Goal: Navigation & Orientation: Find specific page/section

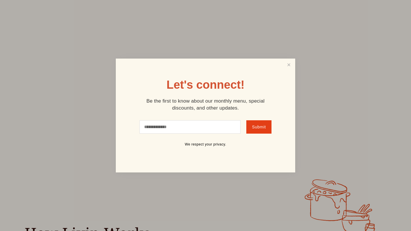
scroll to position [27, 0]
click at [284, 69] on link "Close" at bounding box center [288, 64] width 11 height 11
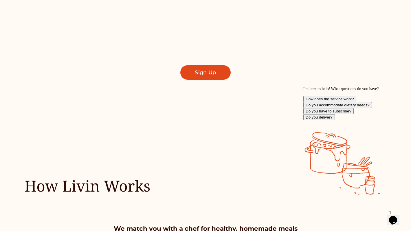
scroll to position [0, 0]
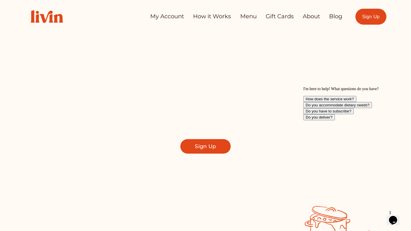
click at [225, 16] on link "How it Works" at bounding box center [212, 16] width 38 height 11
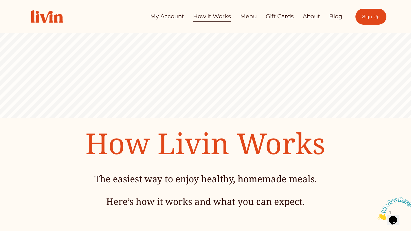
click at [251, 16] on link "Menu" at bounding box center [248, 16] width 16 height 11
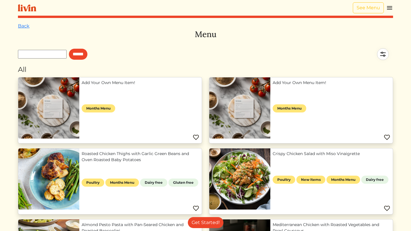
click at [32, 6] on img at bounding box center [27, 7] width 18 height 7
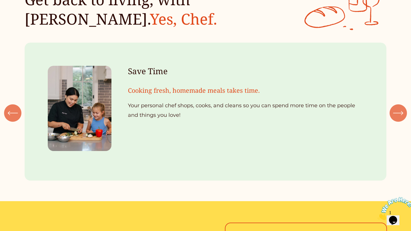
scroll to position [597, 0]
